Goal: Understand process/instructions: Learn how to perform a task or action

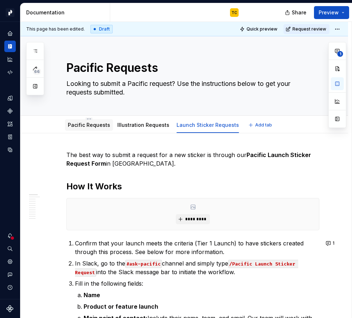
click at [81, 127] on link "Pacific Requests" at bounding box center [89, 125] width 42 height 6
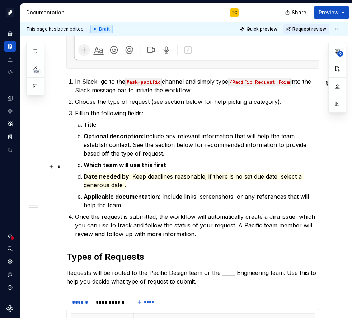
scroll to position [252, 0]
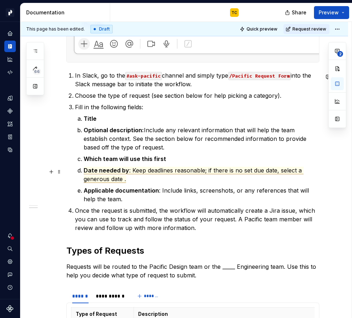
click at [220, 173] on span ": Keep deadlines reasonable; if there is no set due date, select a generous dat…" at bounding box center [194, 175] width 220 height 16
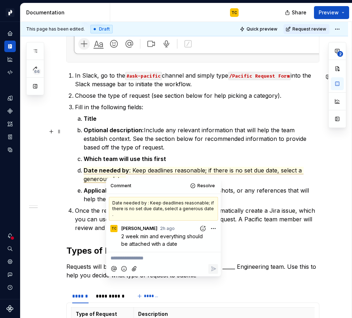
click at [184, 137] on p "Optional description: Include any relevant information that will help the team …" at bounding box center [202, 139] width 236 height 26
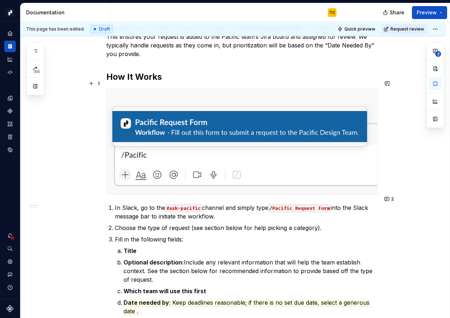
scroll to position [0, 0]
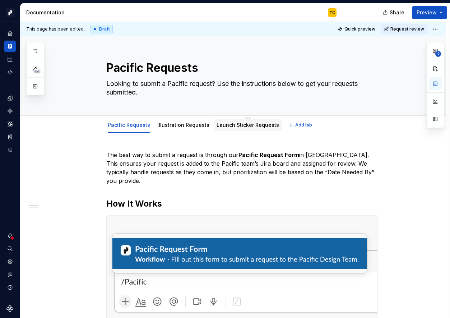
click at [233, 127] on link "Launch Sticker Requests" at bounding box center [247, 125] width 62 height 6
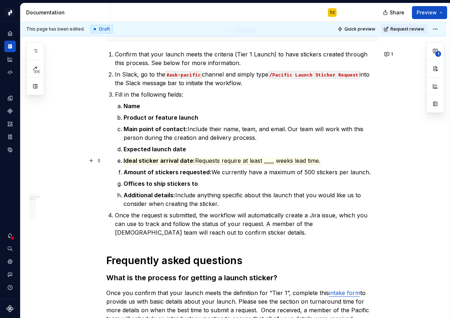
scroll to position [190, 0]
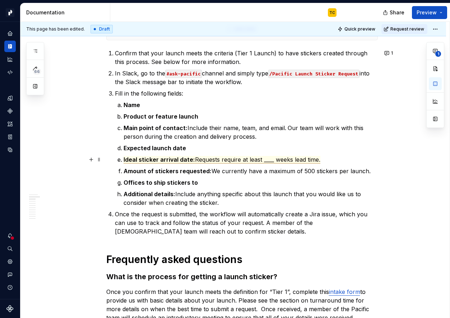
click at [154, 162] on span "Ideal sticker arrival date:" at bounding box center [158, 160] width 71 height 8
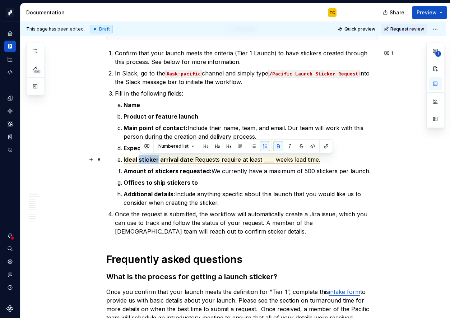
click at [154, 162] on span "Ideal sticker arrival date:" at bounding box center [158, 160] width 71 height 8
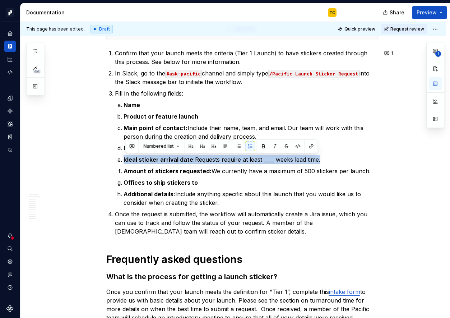
copy commenthighlight "Ideal sticker arrival date: Requests require at least ____ weeks lead time."
click at [288, 162] on span "Requests require at least ____ weeks lead time." at bounding box center [257, 160] width 125 height 8
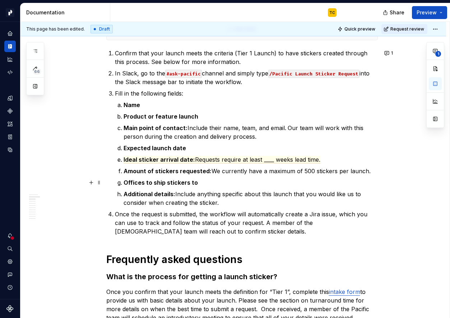
click at [240, 178] on p "Offices to ship stickers to" at bounding box center [250, 182] width 254 height 9
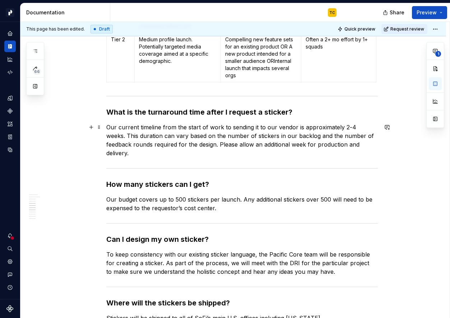
scroll to position [635, 0]
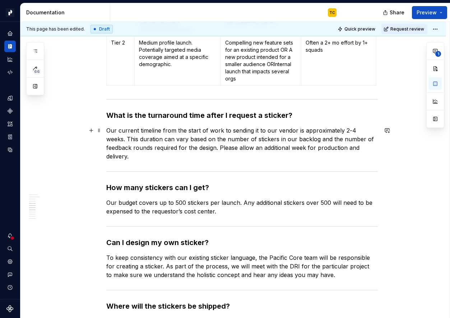
click at [194, 132] on p "Our current timeline from the start of work to sending it to our vendor is appr…" at bounding box center [241, 143] width 271 height 34
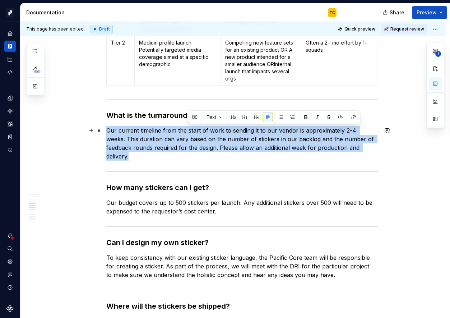
click at [194, 132] on p "Our current timeline from the start of work to sending it to our vendor is appr…" at bounding box center [241, 143] width 271 height 34
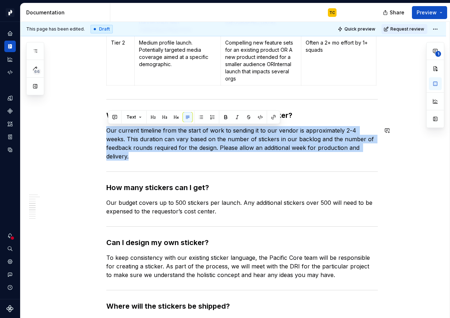
copy p "Our current timeline from the start of work to sending it to our vendor is appr…"
click at [356, 136] on p "Our current timeline from the start of work to sending it to our vendor is appr…" at bounding box center [241, 143] width 271 height 34
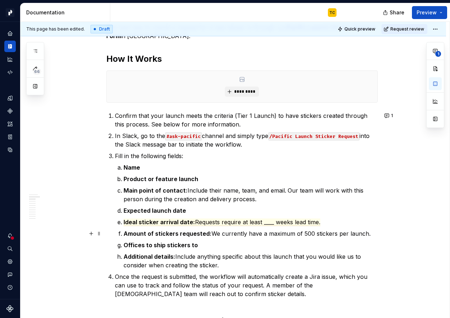
scroll to position [0, 0]
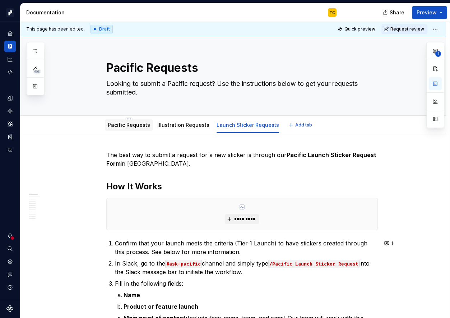
click at [125, 127] on link "Pacific Requests" at bounding box center [129, 125] width 42 height 6
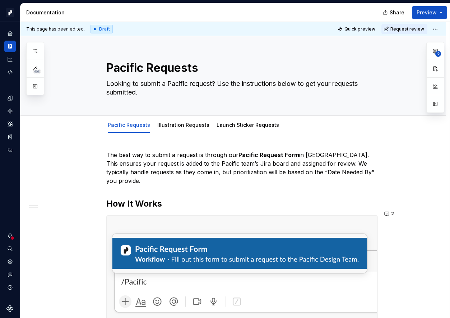
type textarea "*"
